Goal: Task Accomplishment & Management: Manage account settings

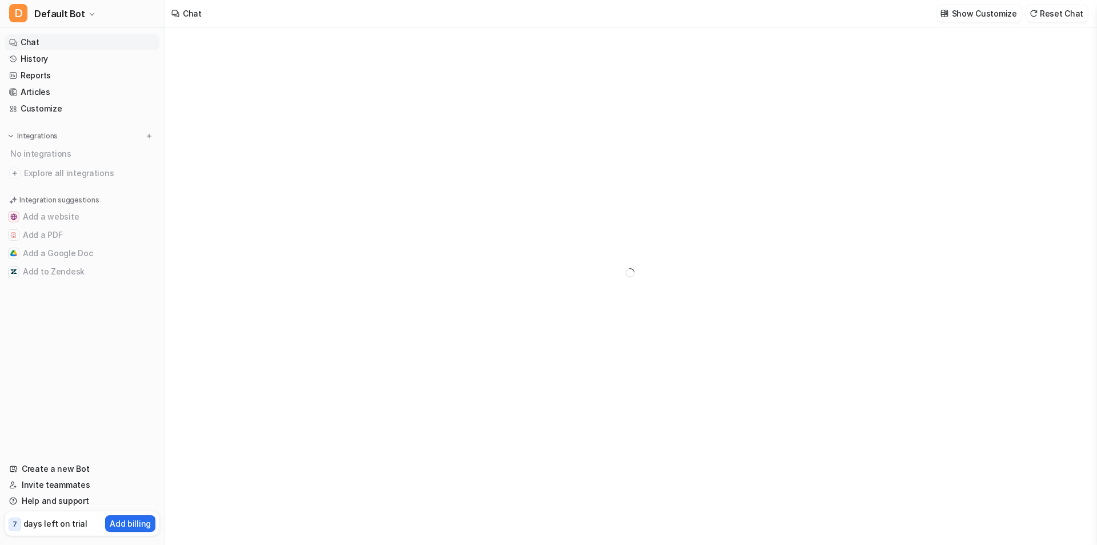
type textarea "**********"
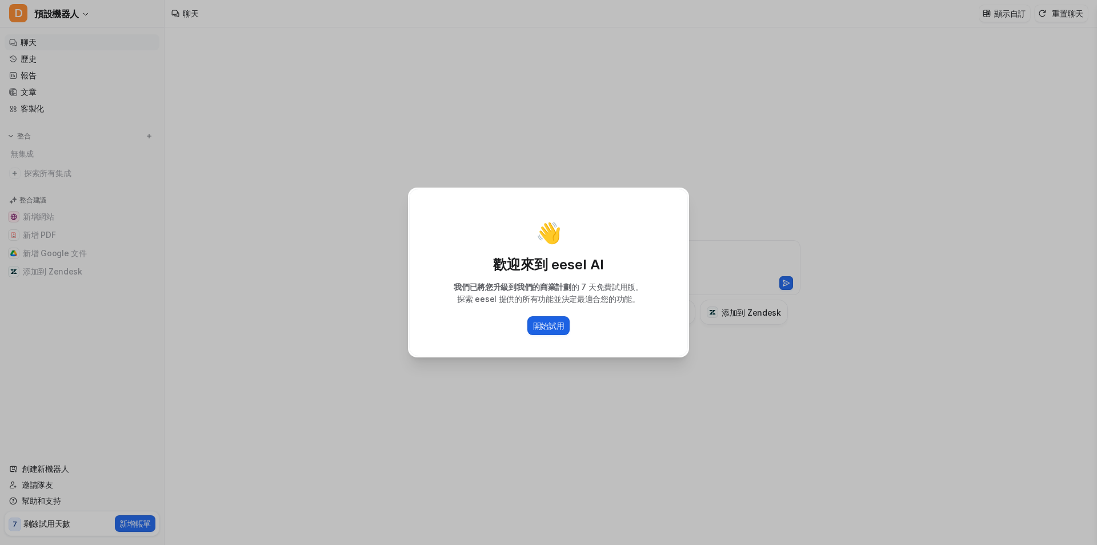
click at [558, 322] on font "開始試用" at bounding box center [548, 326] width 31 height 10
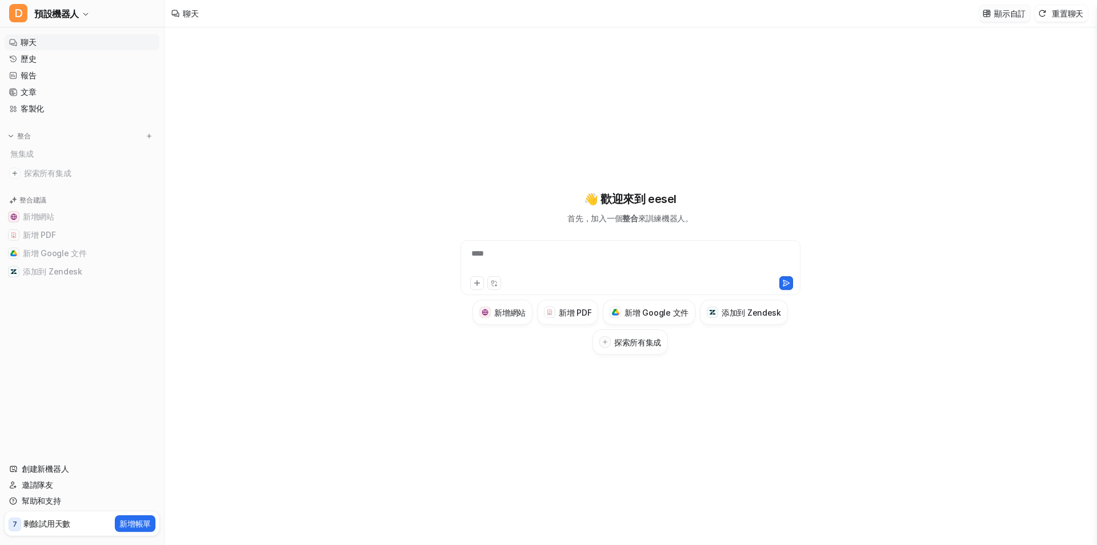
click at [1021, 17] on font "顯示自訂" at bounding box center [1009, 14] width 31 height 10
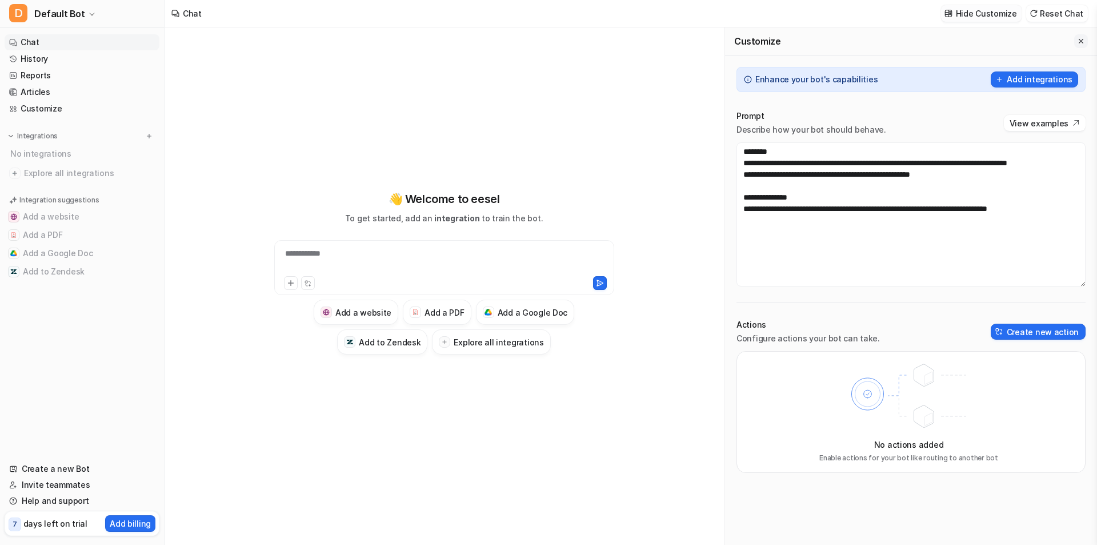
click at [1082, 41] on icon "Close flyout" at bounding box center [1081, 41] width 5 height 5
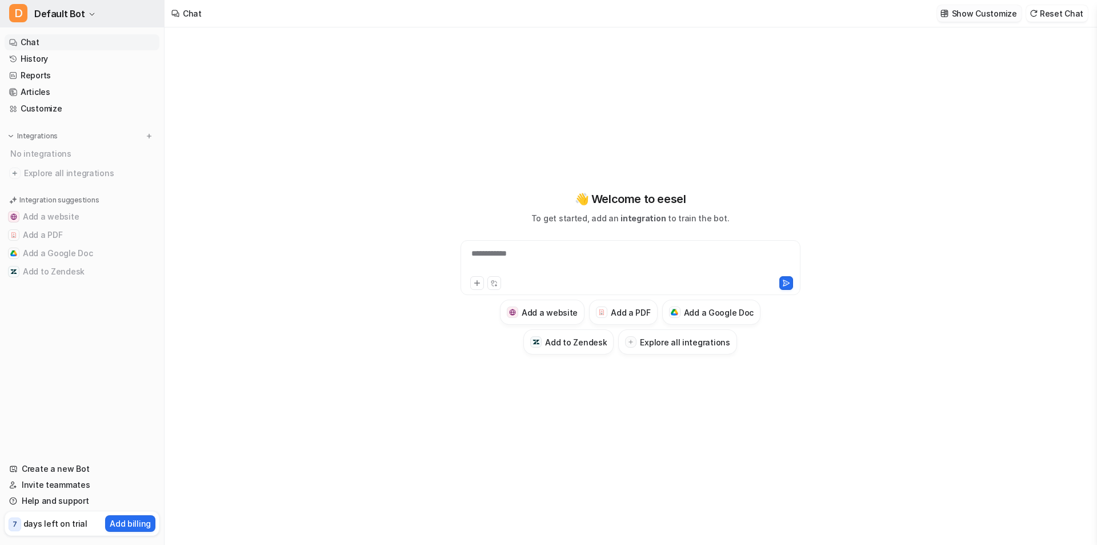
click at [135, 13] on button "D Default Bot" at bounding box center [82, 13] width 164 height 27
click at [141, 79] on link "Settings" at bounding box center [92, 86] width 158 height 19
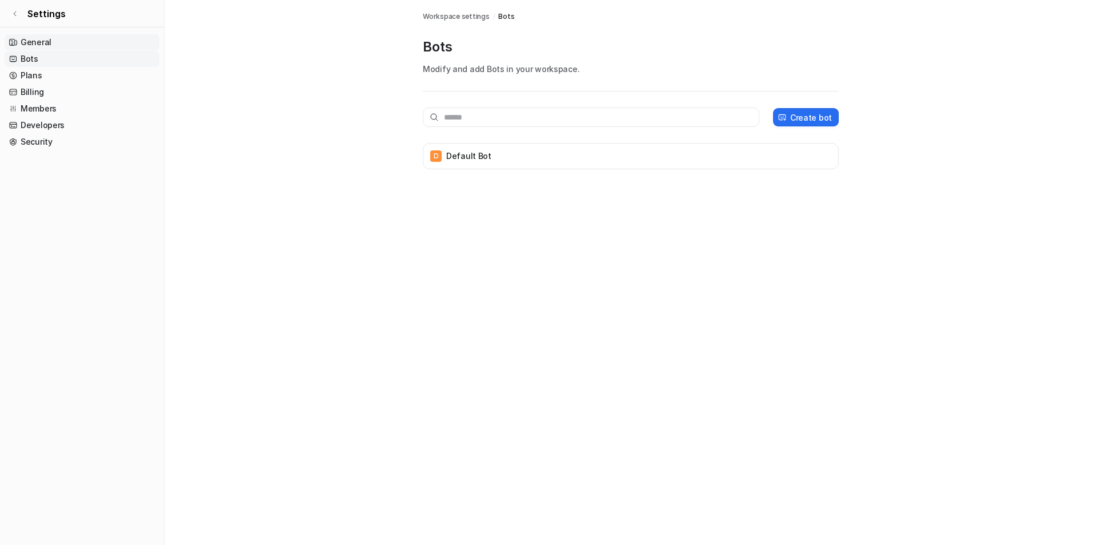
click at [49, 41] on link "General" at bounding box center [82, 42] width 155 height 16
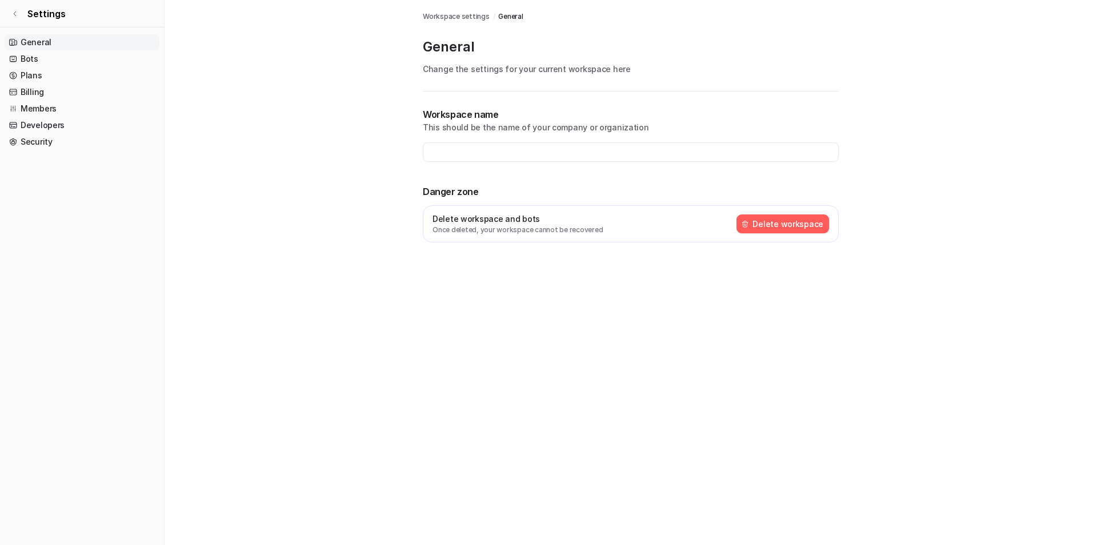
type input "**********"
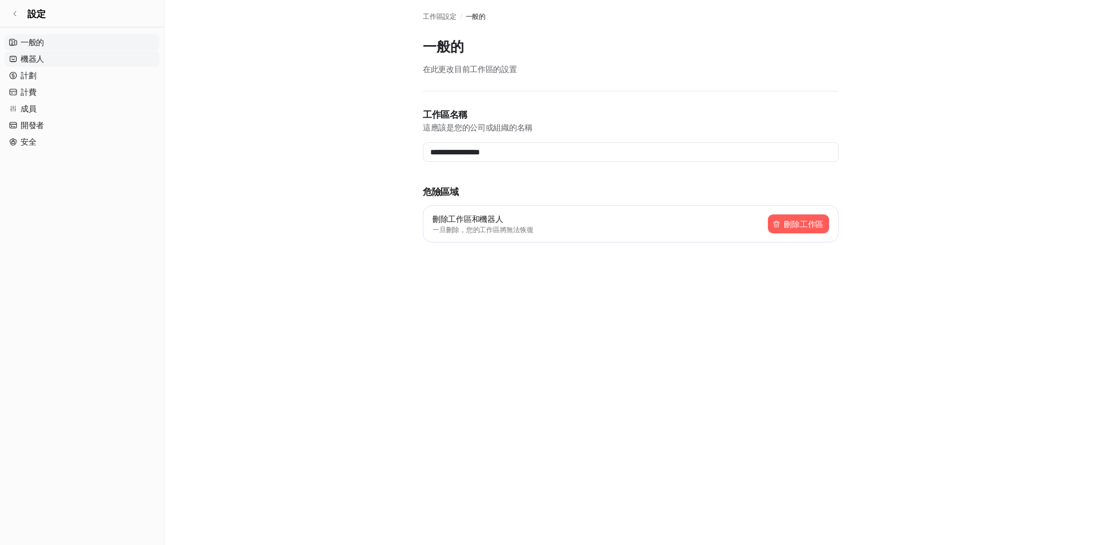
click at [59, 59] on link "機器人" at bounding box center [82, 59] width 155 height 16
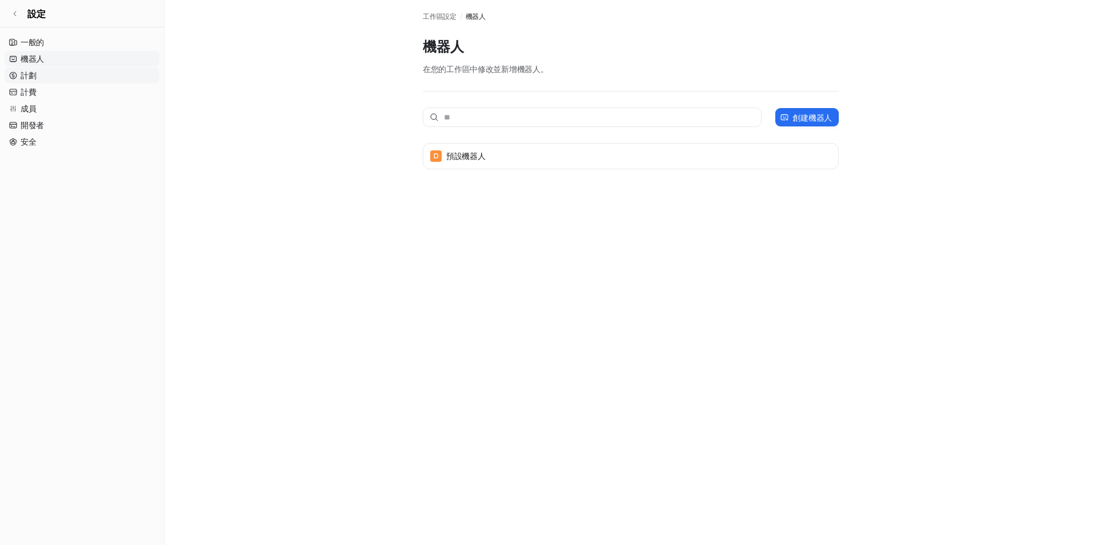
click at [67, 78] on link "計劃" at bounding box center [82, 75] width 155 height 16
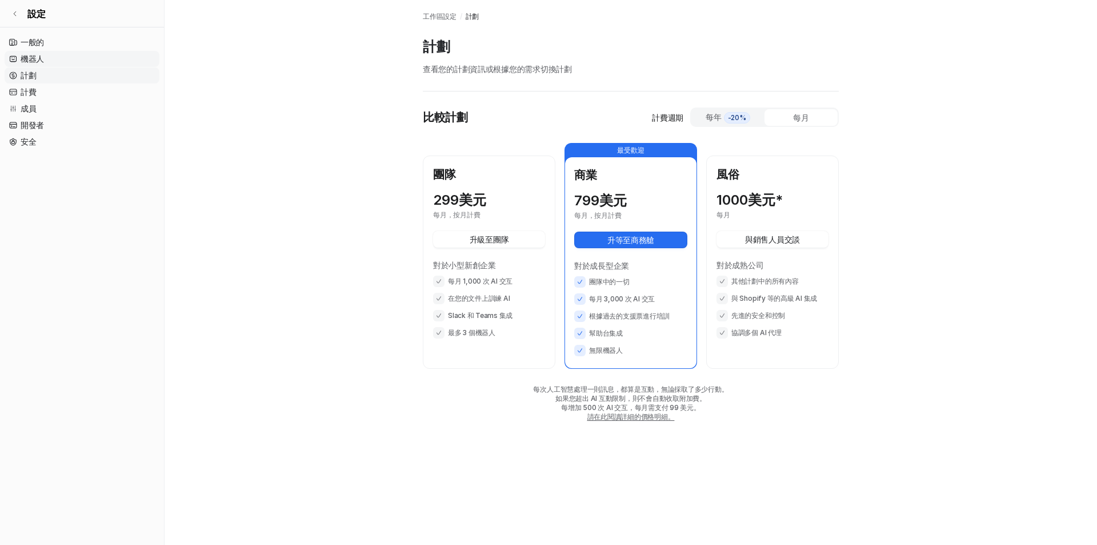
click at [70, 65] on link "機器人" at bounding box center [82, 59] width 155 height 16
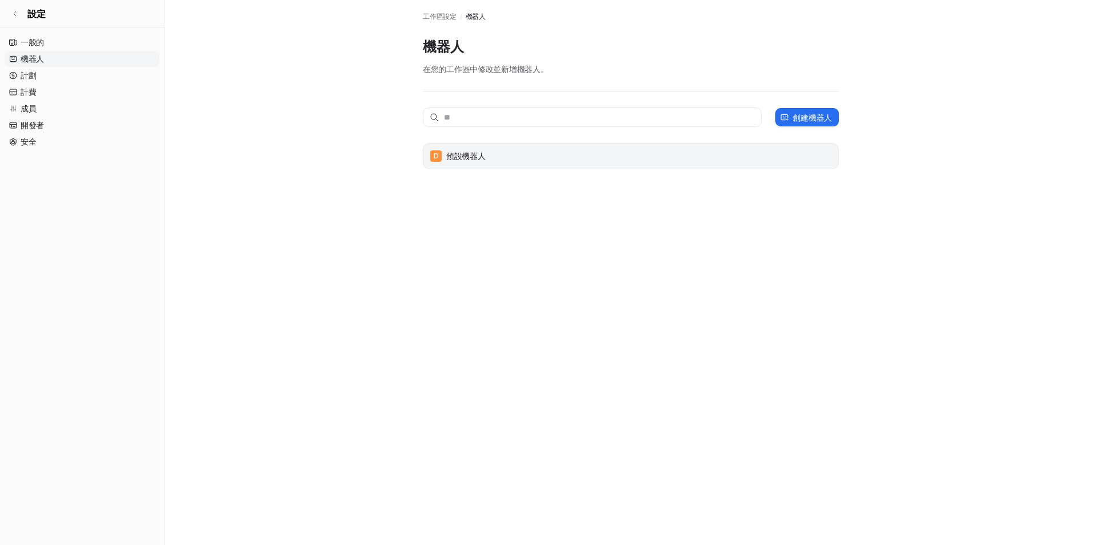
click at [499, 163] on div "D 預設機器人" at bounding box center [631, 156] width 406 height 16
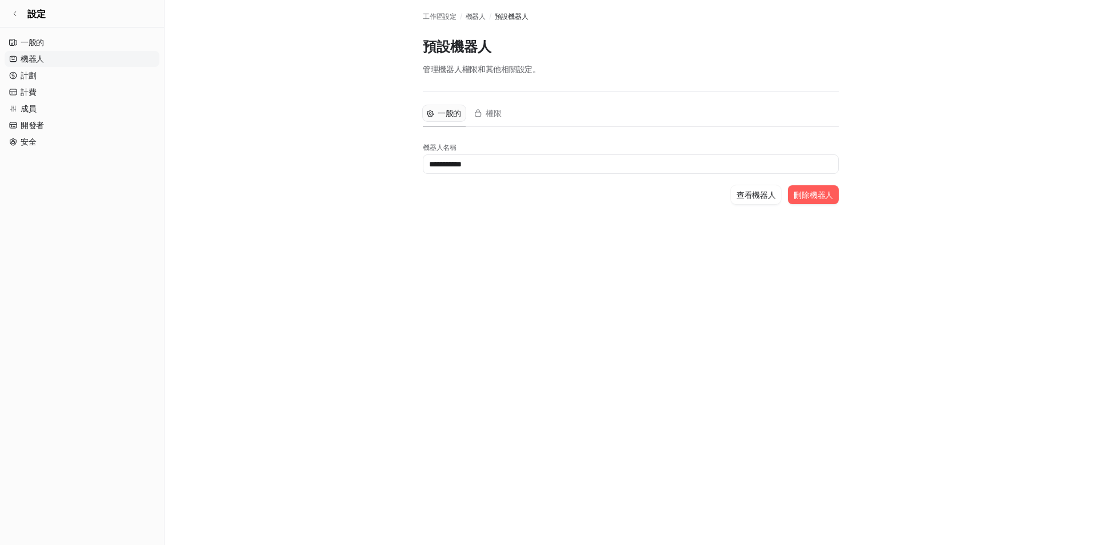
click at [98, 59] on link "機器人" at bounding box center [82, 59] width 155 height 16
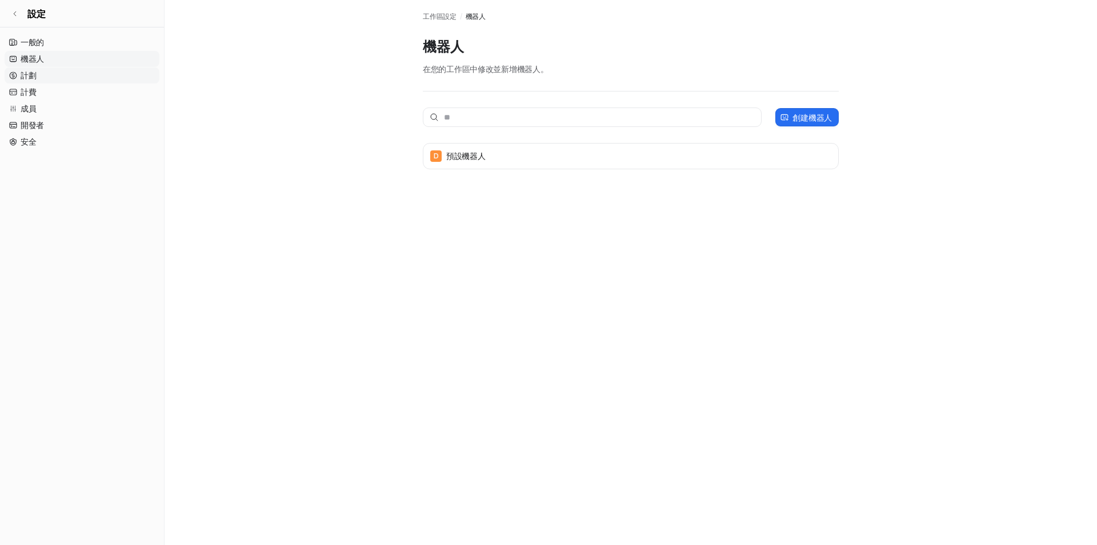
click at [99, 73] on link "計劃" at bounding box center [82, 75] width 155 height 16
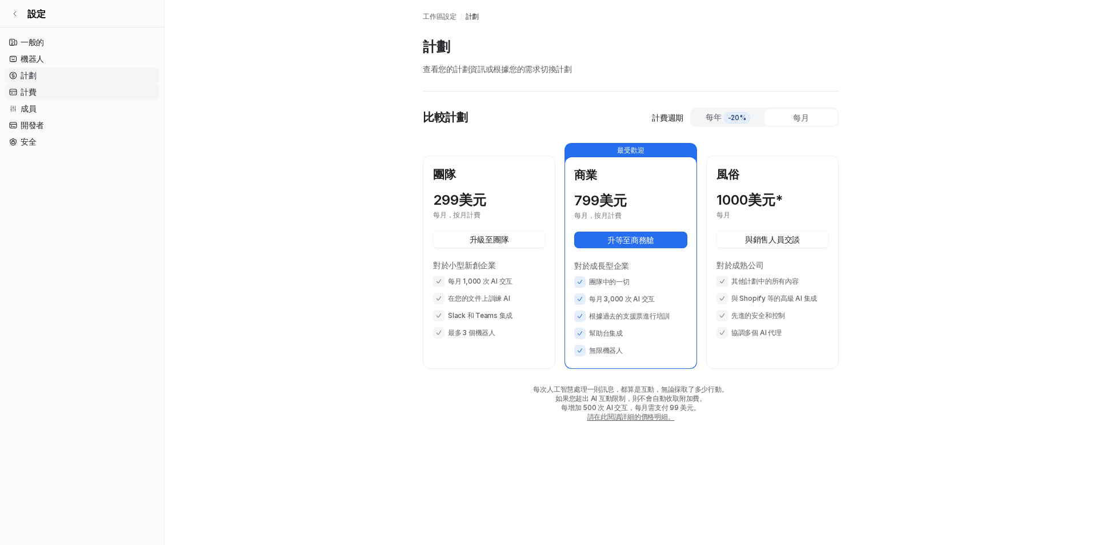
click at [100, 88] on link "計費" at bounding box center [82, 92] width 155 height 16
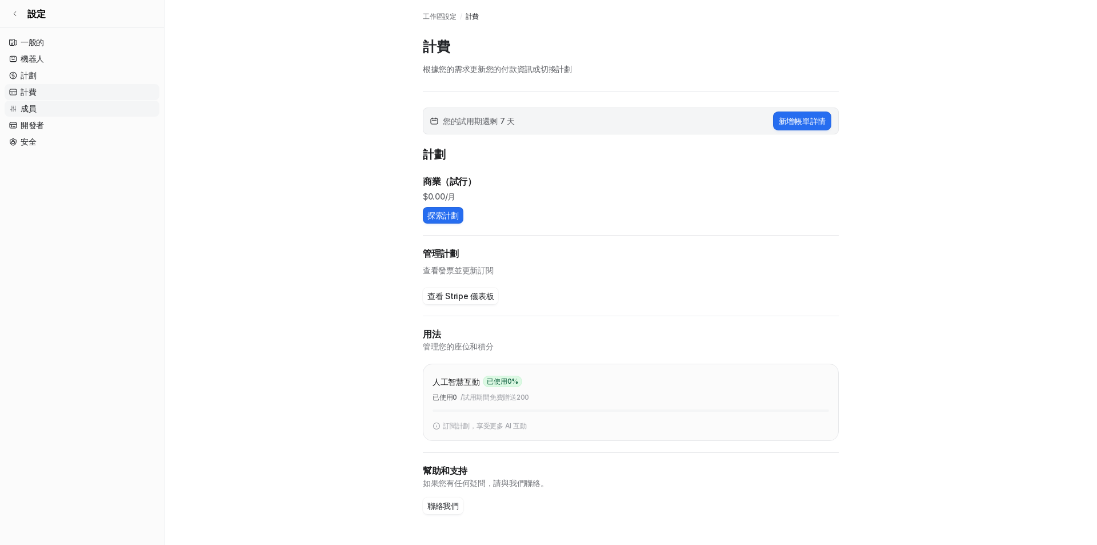
click at [113, 114] on link "成員" at bounding box center [82, 109] width 155 height 16
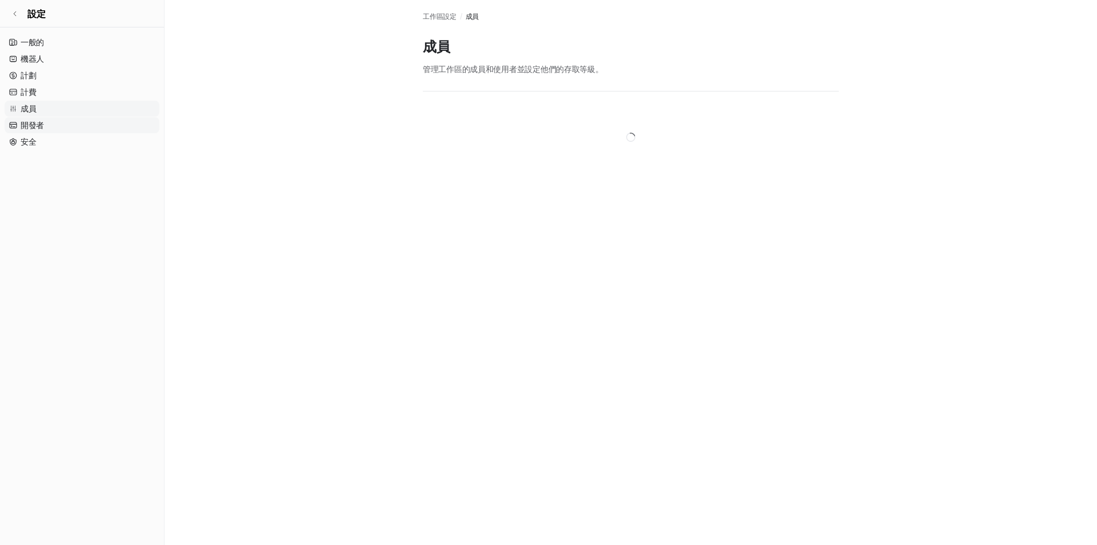
click at [118, 125] on link "開發者" at bounding box center [82, 125] width 155 height 16
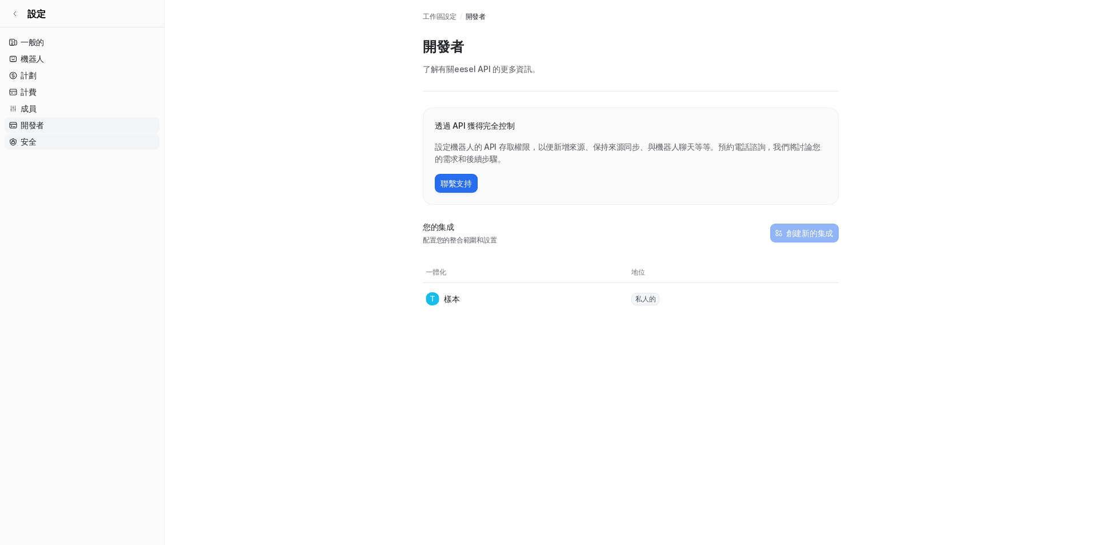
click at [122, 143] on link "安全" at bounding box center [82, 142] width 155 height 16
